Goal: Task Accomplishment & Management: Manage account settings

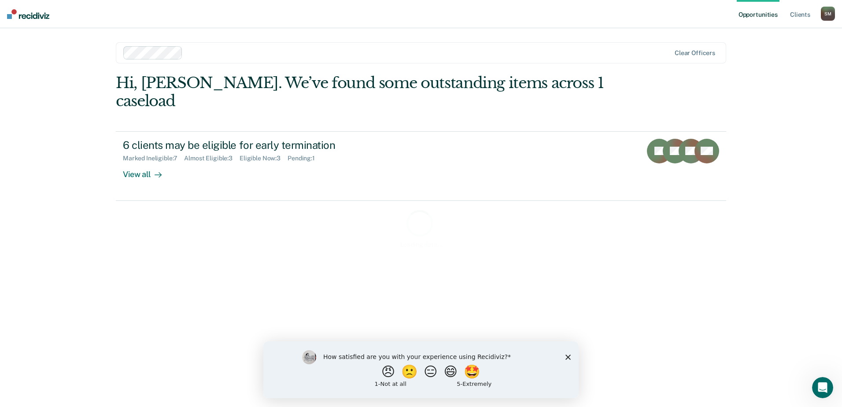
click at [564, 357] on div "How satisfied are you with your experience using Recidiviz? 😠 🙁 😑 😄 🤩 1 - Not a…" at bounding box center [420, 369] width 315 height 57
drag, startPoint x: 567, startPoint y: 355, endPoint x: 759, endPoint y: 654, distance: 354.8
click at [567, 355] on icon "Close survey" at bounding box center [568, 356] width 5 height 5
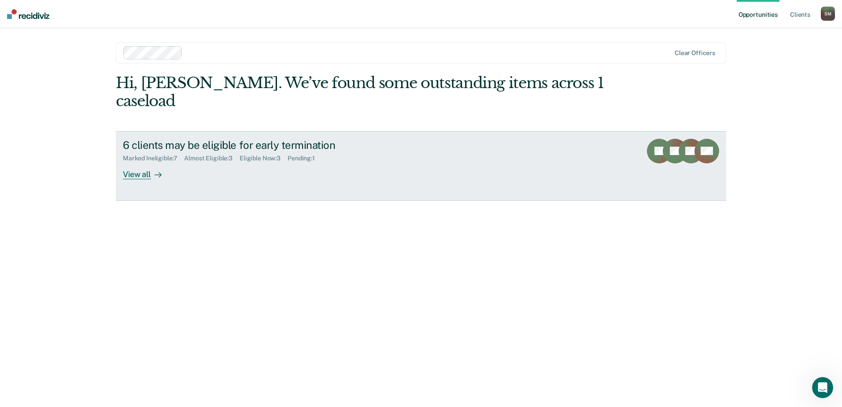
click at [139, 163] on link "6 clients may be eligible for early termination Marked Ineligible : 7 Almost El…" at bounding box center [421, 166] width 610 height 70
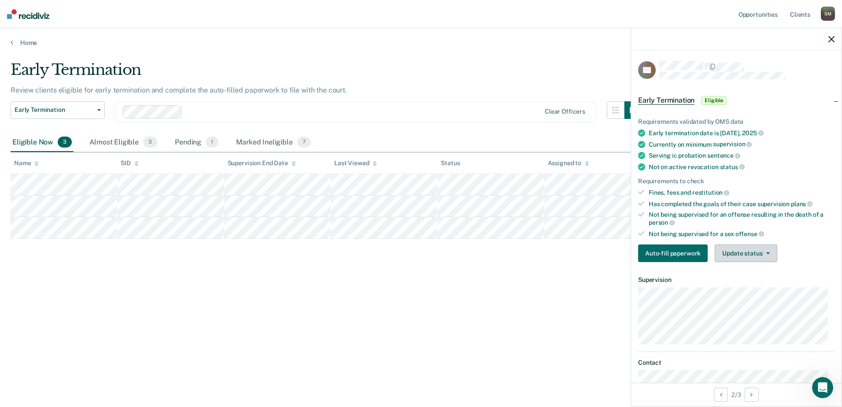
click at [741, 257] on button "Update status" at bounding box center [746, 253] width 62 height 18
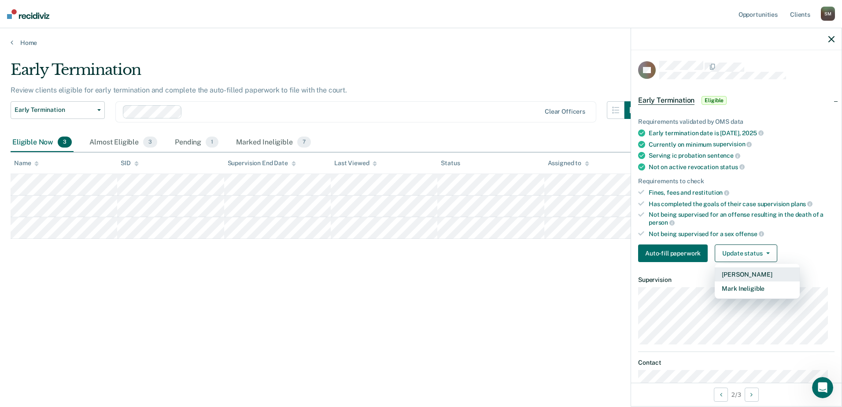
click at [736, 273] on button "[PERSON_NAME]" at bounding box center [757, 274] width 85 height 14
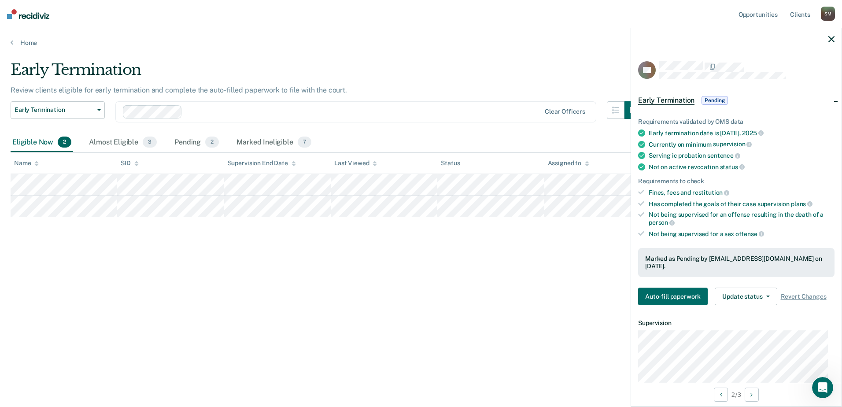
click at [829, 39] on icon "button" at bounding box center [832, 39] width 6 height 6
